Goal: Information Seeking & Learning: Check status

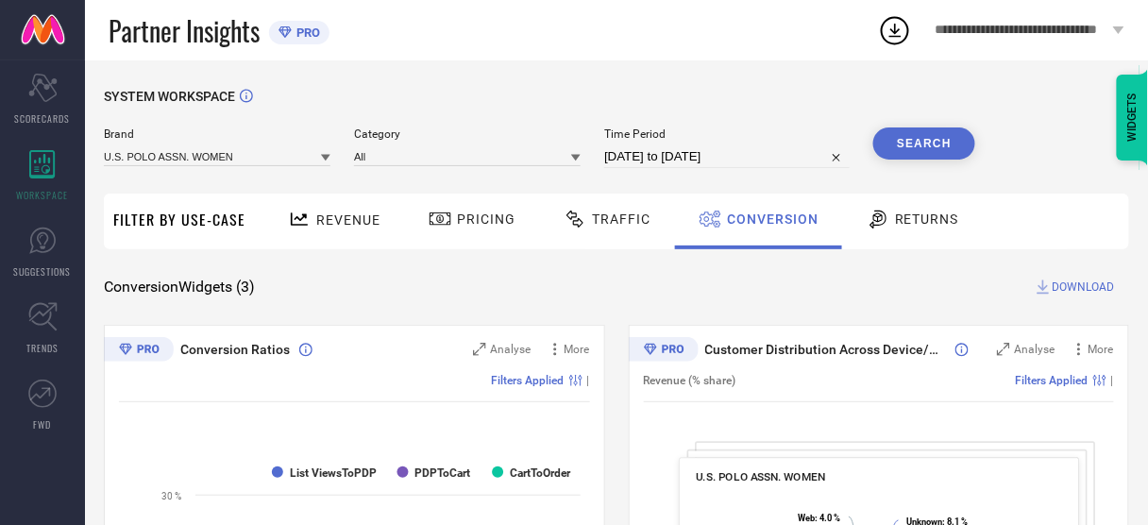
click at [1067, 284] on span "DOWNLOAD" at bounding box center [1083, 286] width 62 height 19
select select "6"
select select "2025"
select select "7"
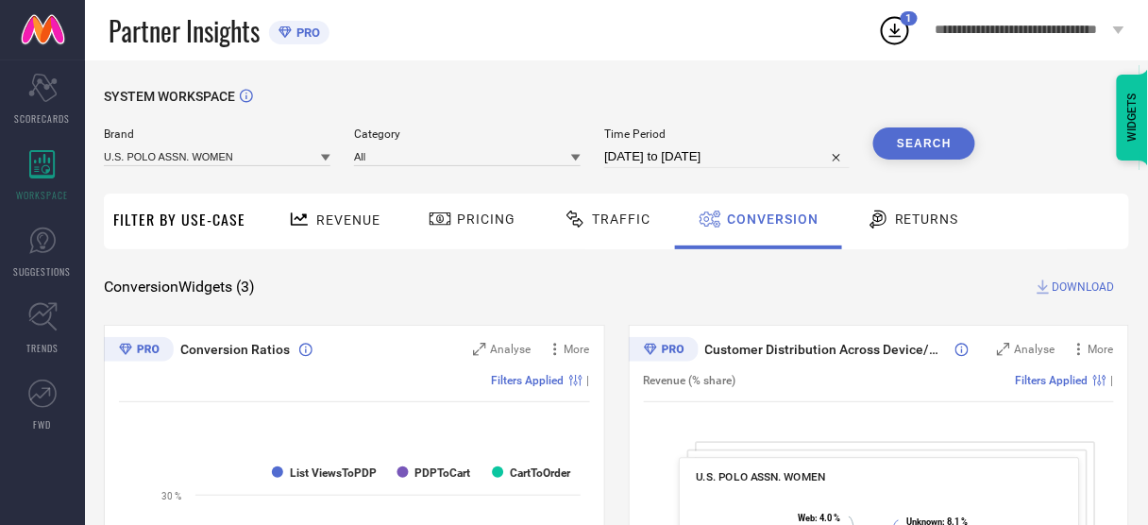
select select "2025"
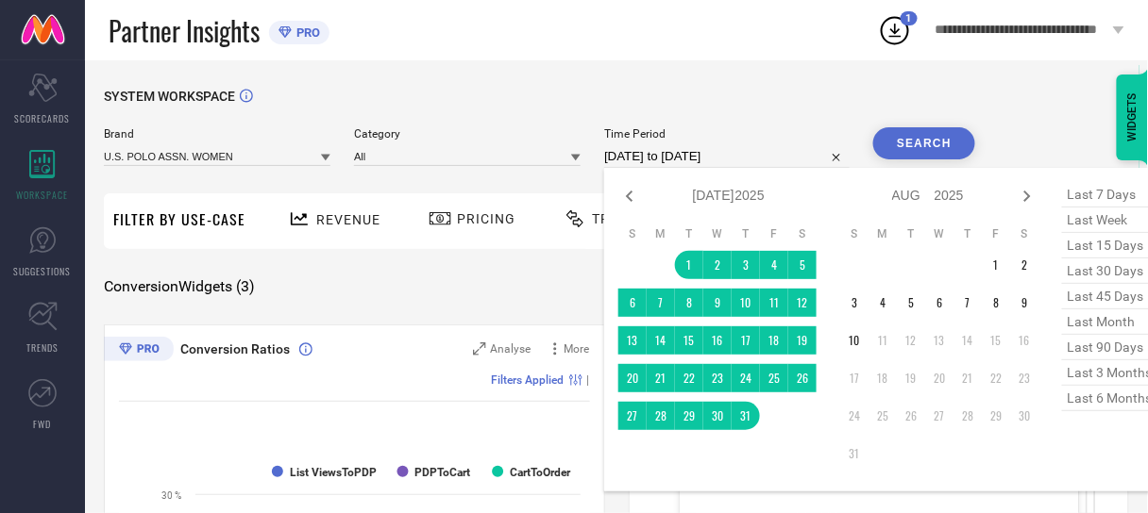
click at [644, 157] on input "[DATE] to [DATE]" at bounding box center [726, 156] width 245 height 23
click at [635, 196] on icon at bounding box center [629, 196] width 23 height 23
select select "5"
select select "2025"
select select "6"
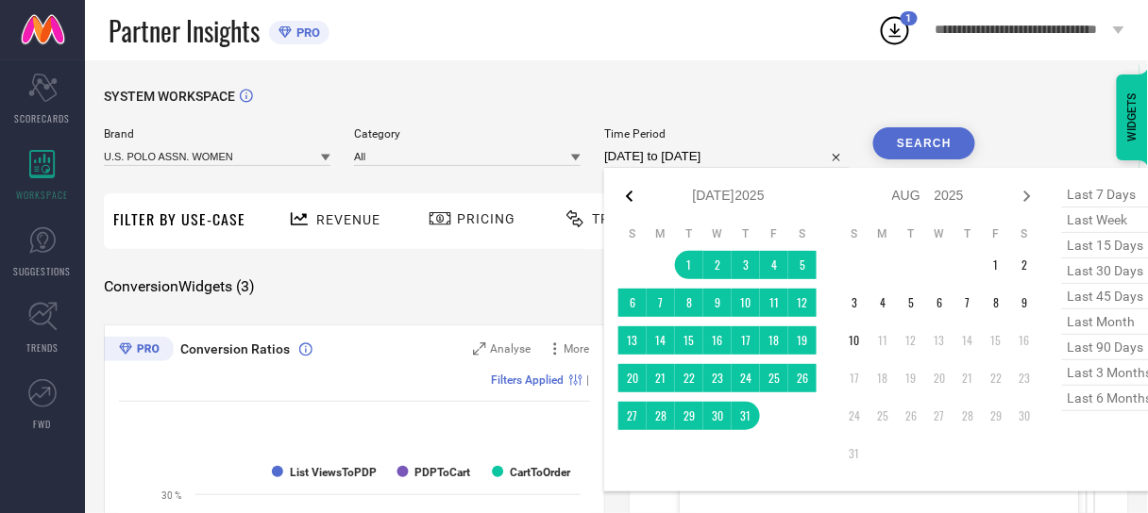
select select "2025"
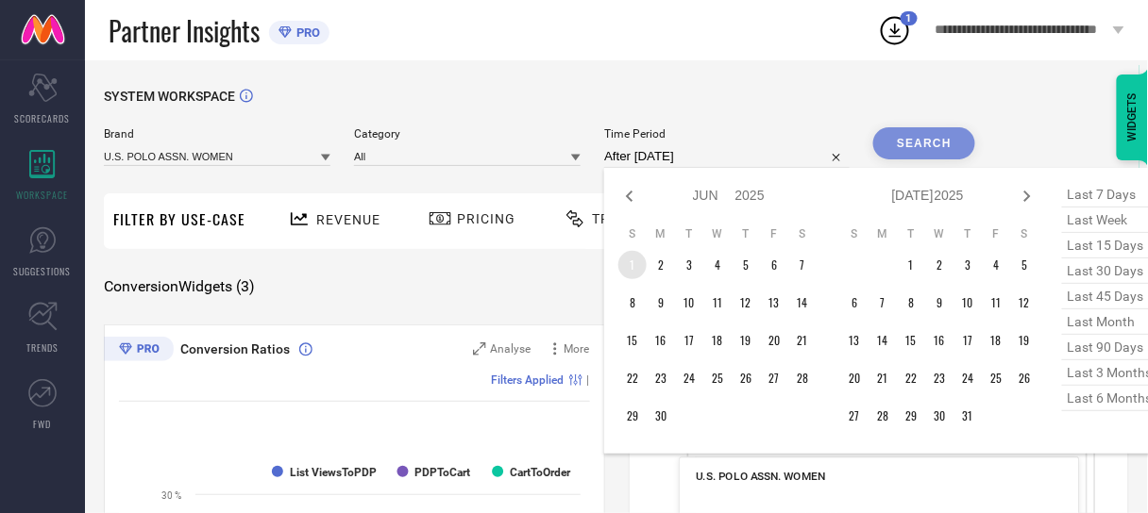
click at [635, 262] on td "1" at bounding box center [632, 265] width 28 height 28
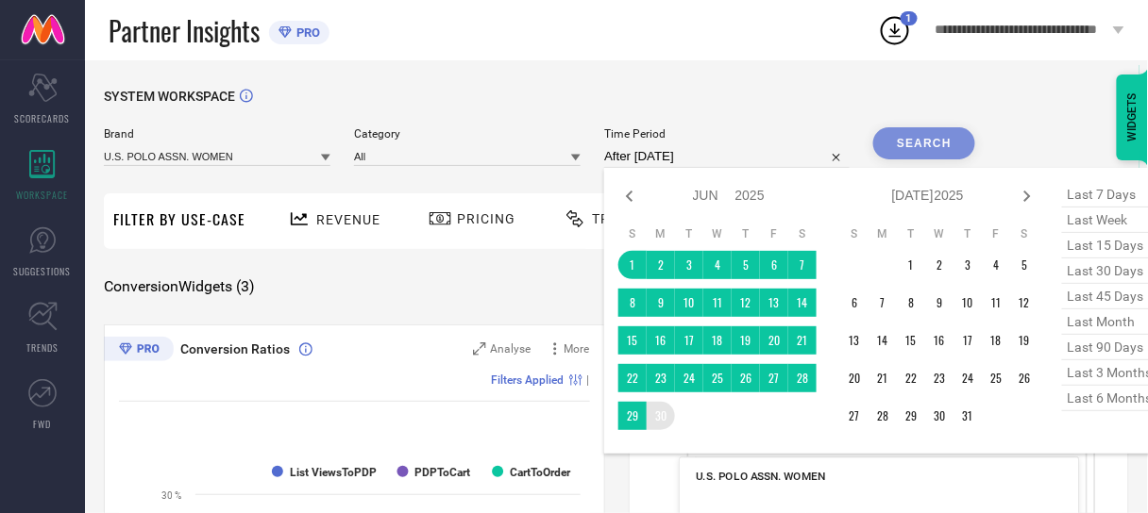
type input "[DATE] to [DATE]"
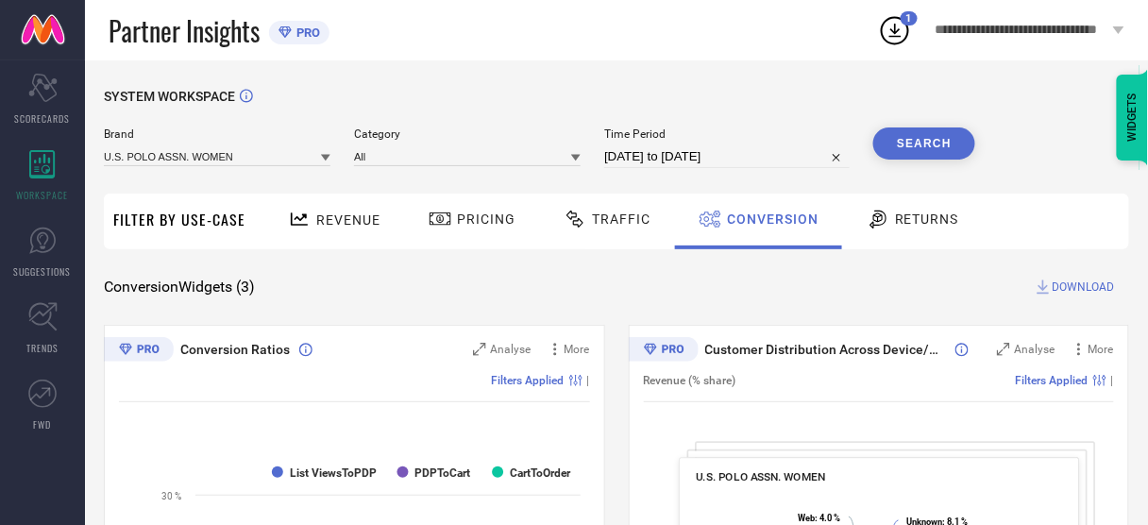
click at [939, 134] on button "Search" at bounding box center [924, 143] width 102 height 32
select select "5"
select select "2025"
select select "6"
select select "2025"
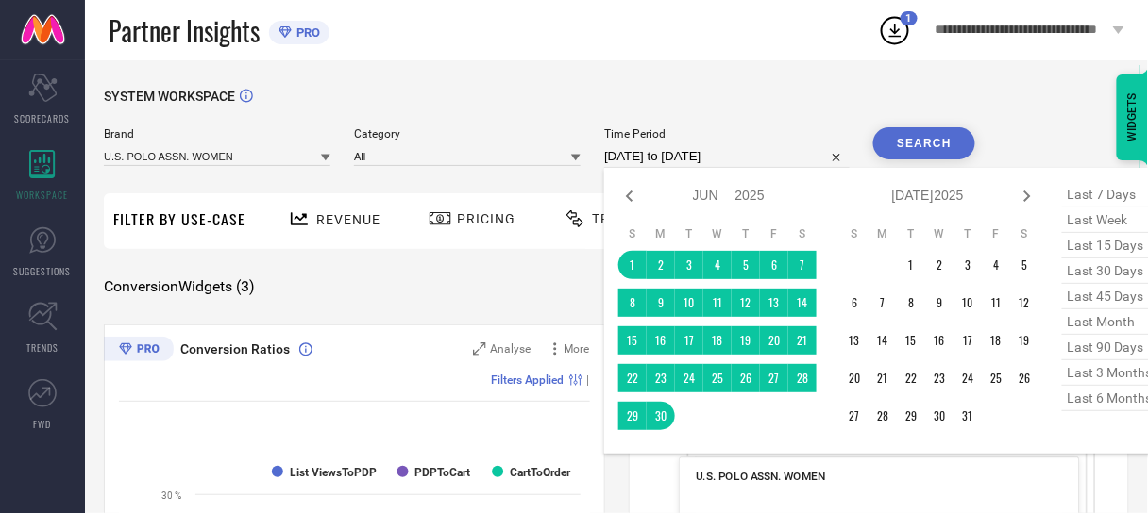
click at [702, 150] on input "[DATE] to [DATE]" at bounding box center [726, 156] width 245 height 23
click at [626, 193] on icon at bounding box center [629, 196] width 23 height 23
select select "4"
select select "2025"
select select "5"
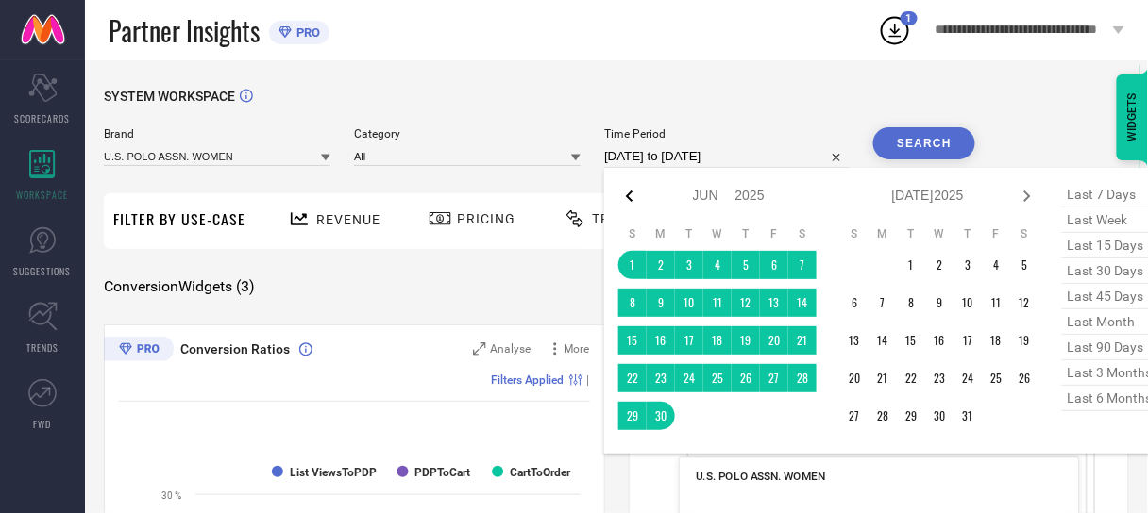
select select "2025"
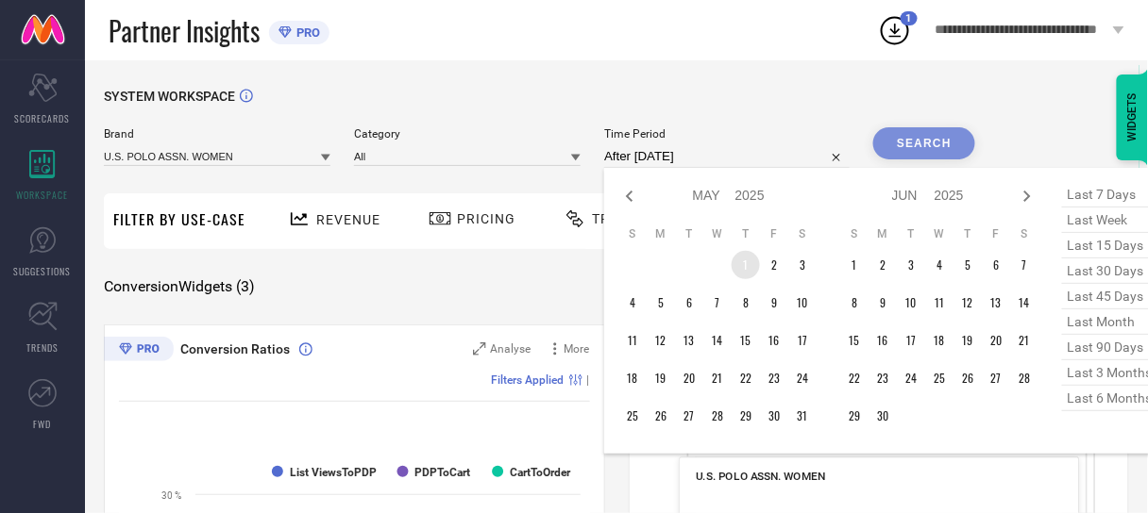
click at [740, 265] on td "1" at bounding box center [745, 265] width 28 height 28
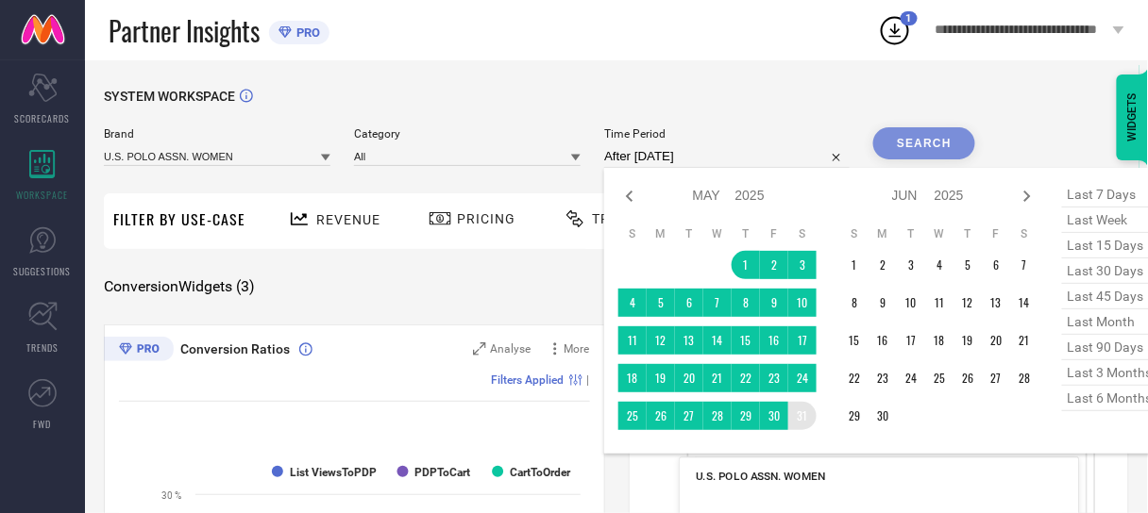
click at [801, 430] on table "S M T W T F S 1 2 3 4 5 6 7 8 9 10 11 12 13 14 15 16 17 18 19 20 21 22 23 24 25…" at bounding box center [717, 328] width 198 height 223
type input "[DATE] to [DATE]"
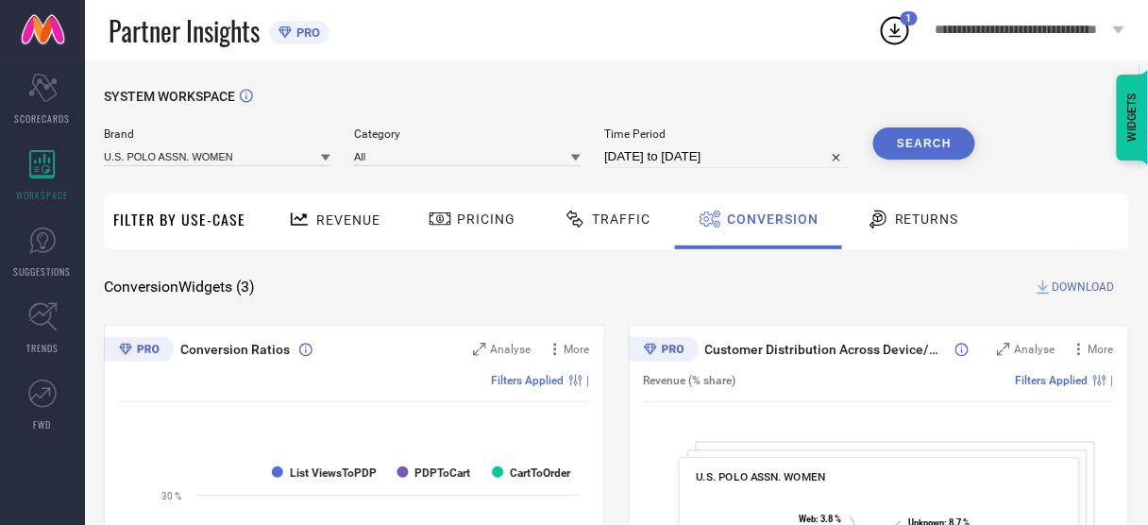
click at [902, 142] on button "Search" at bounding box center [924, 143] width 102 height 32
select select "4"
select select "2025"
select select "5"
select select "2025"
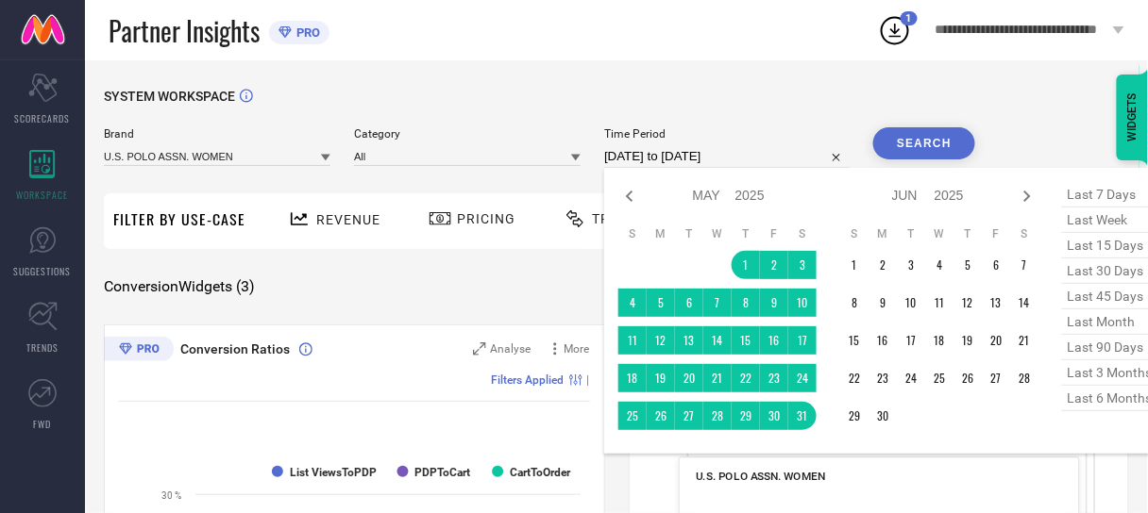
click at [700, 163] on input "[DATE] to [DATE]" at bounding box center [726, 156] width 245 height 23
click at [627, 197] on icon at bounding box center [629, 196] width 23 height 23
select select "3"
select select "2025"
select select "4"
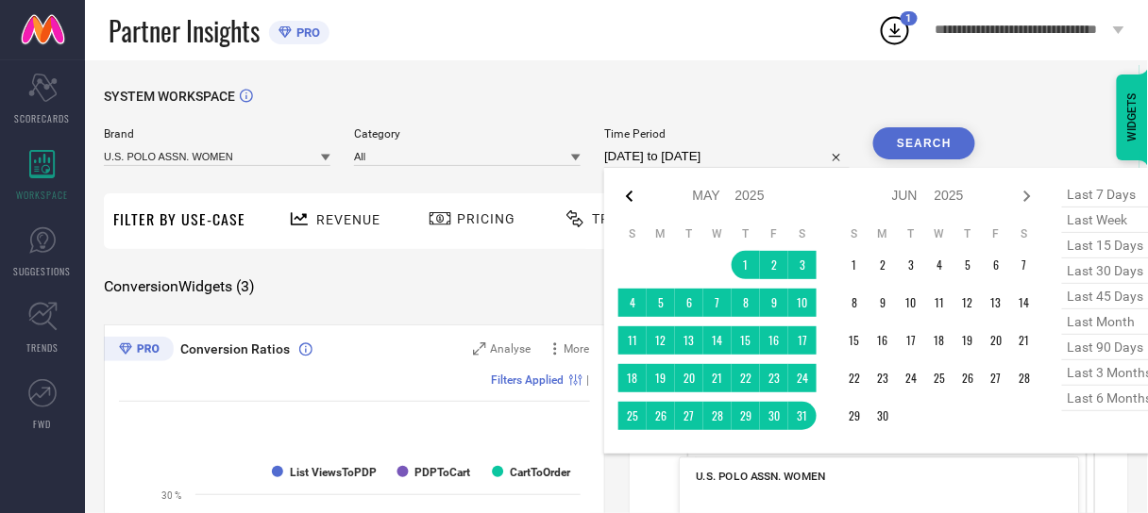
select select "2025"
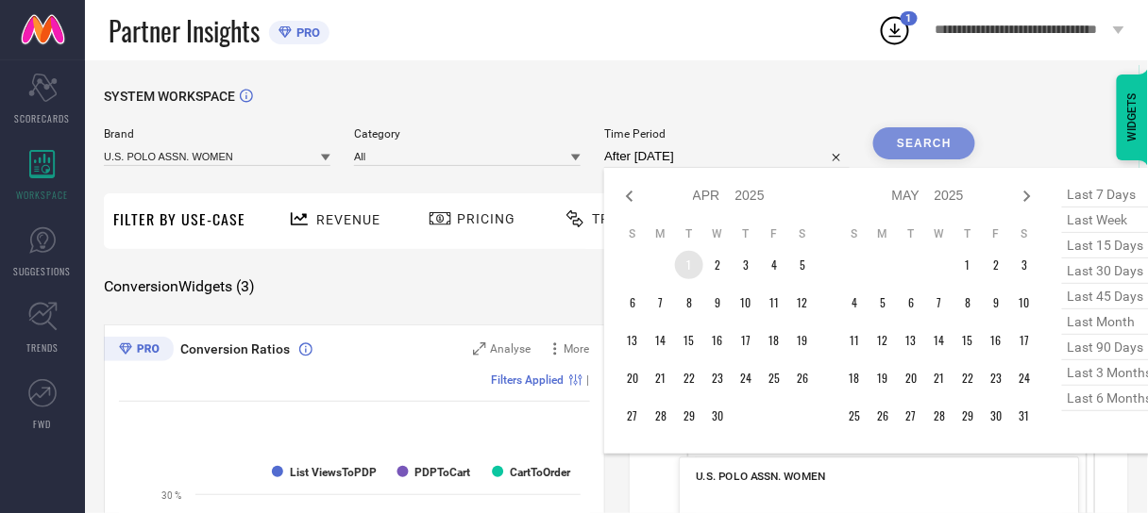
click at [692, 260] on td "1" at bounding box center [689, 265] width 28 height 28
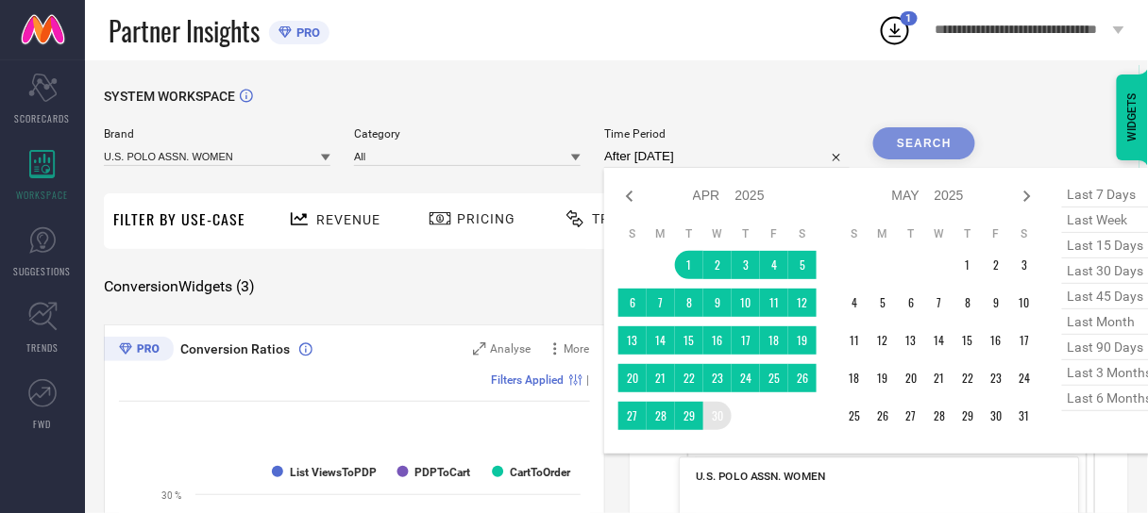
type input "[DATE] to [DATE]"
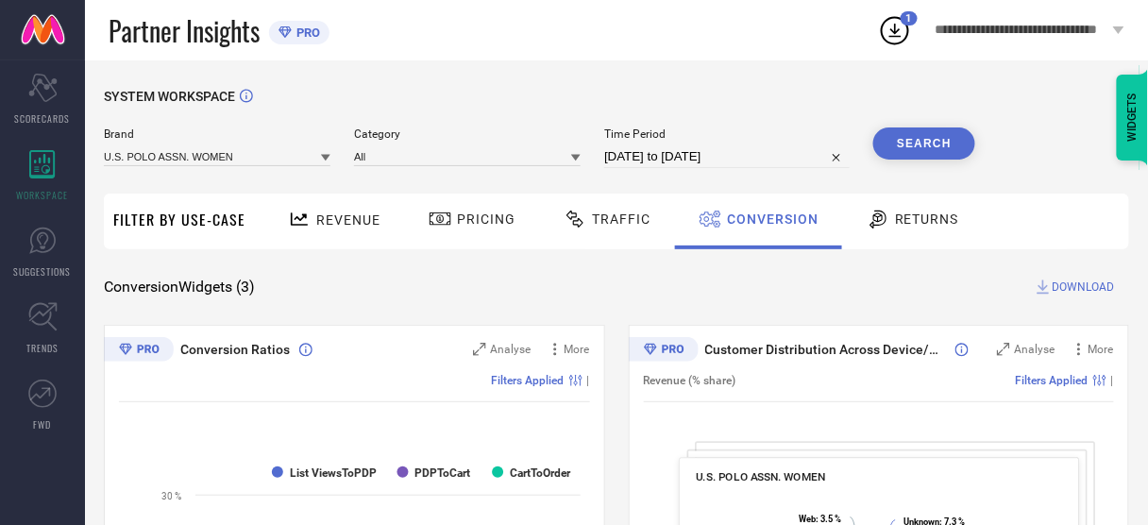
click at [909, 141] on button "Search" at bounding box center [924, 143] width 102 height 32
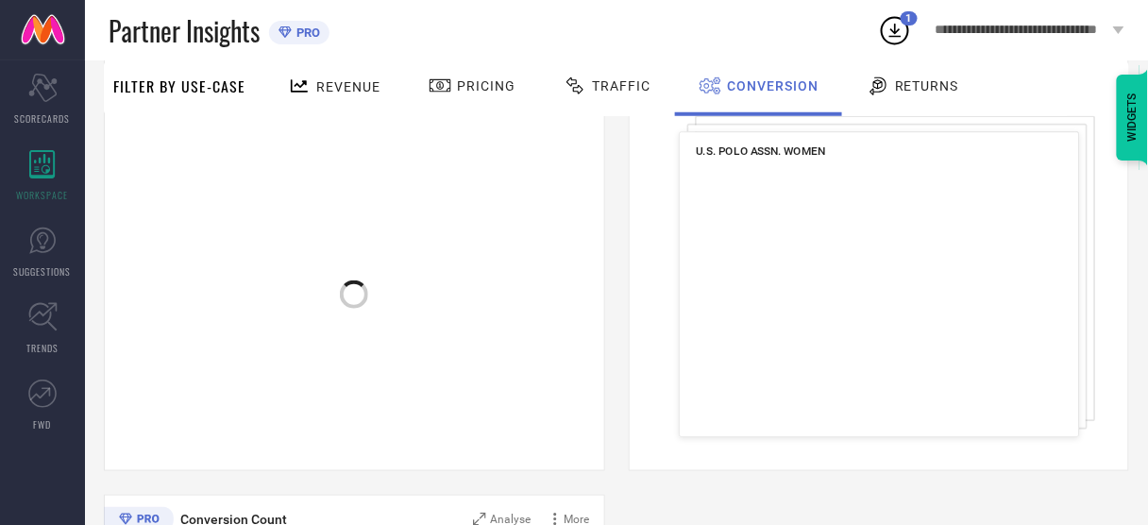
scroll to position [328, 0]
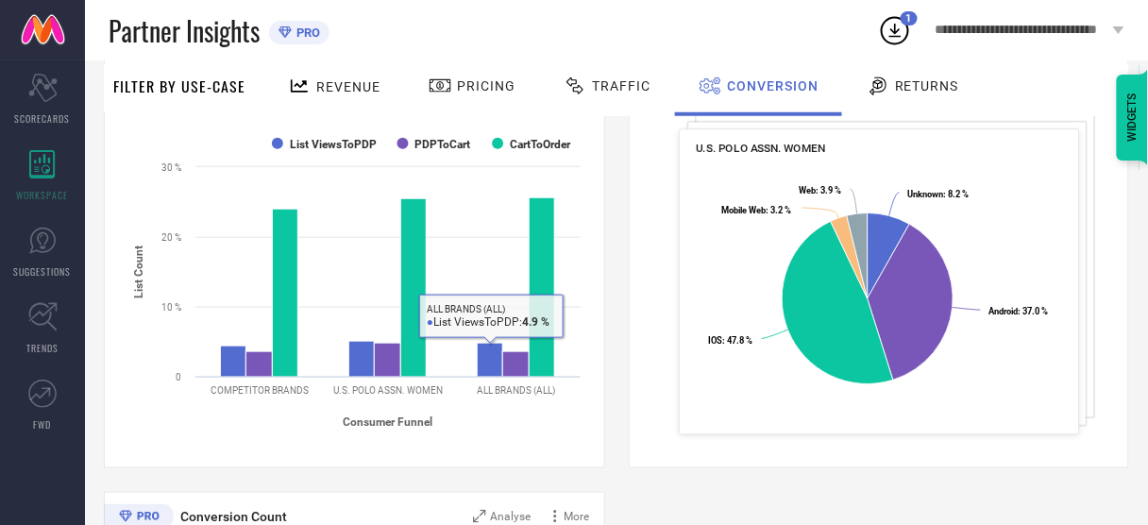
click at [528, 444] on div "Created with Highcharts 9.3.3 Consumer Funnel List Count List ViewsToPDP PDPToC…" at bounding box center [354, 282] width 471 height 360
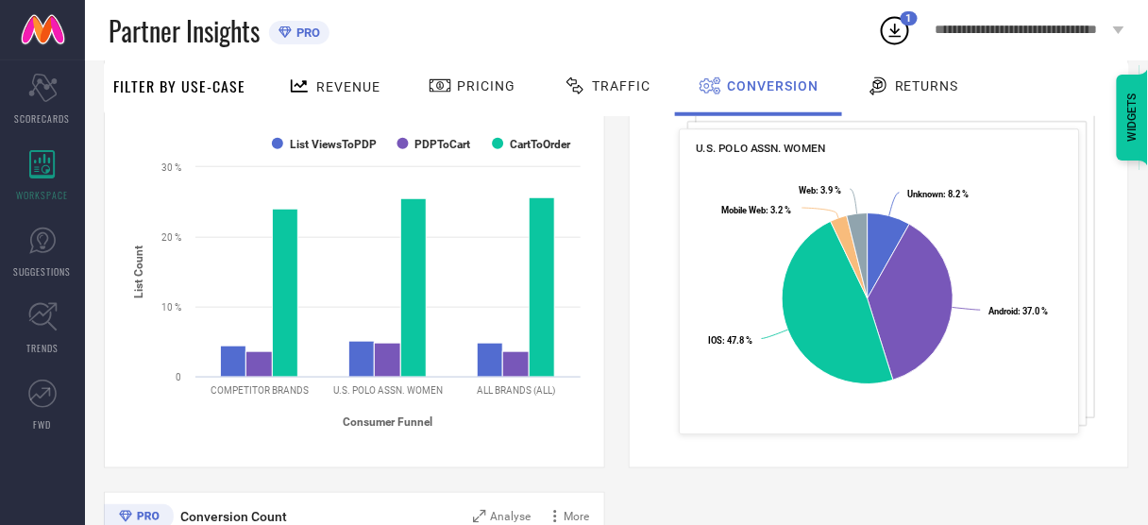
click at [850, 32] on div "Partner Insights PRO" at bounding box center [493, 30] width 769 height 60
